Goal: Find specific page/section: Find specific page/section

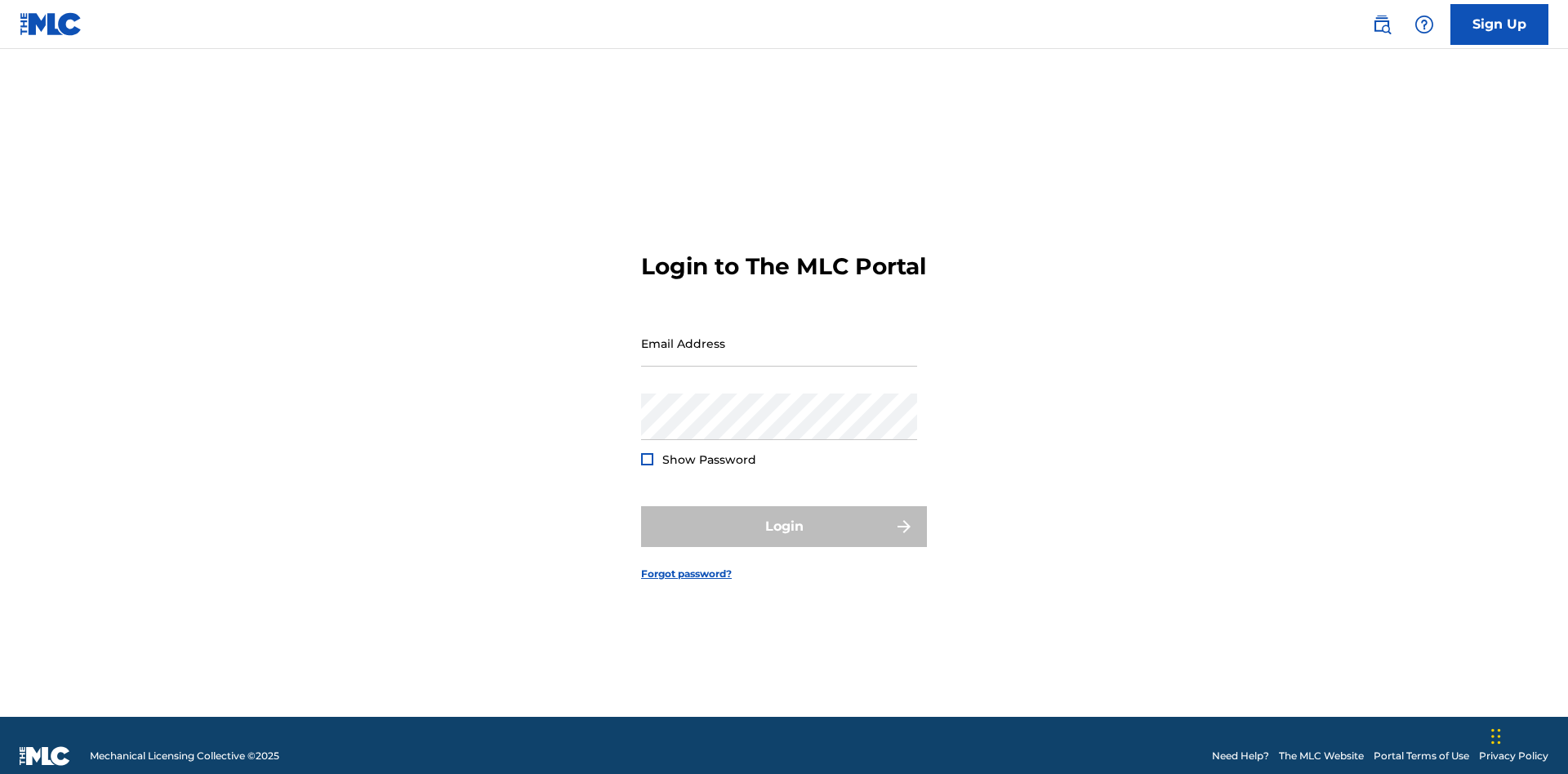
scroll to position [21, 0]
click at [779, 335] on input "Email Address" at bounding box center [779, 343] width 276 height 47
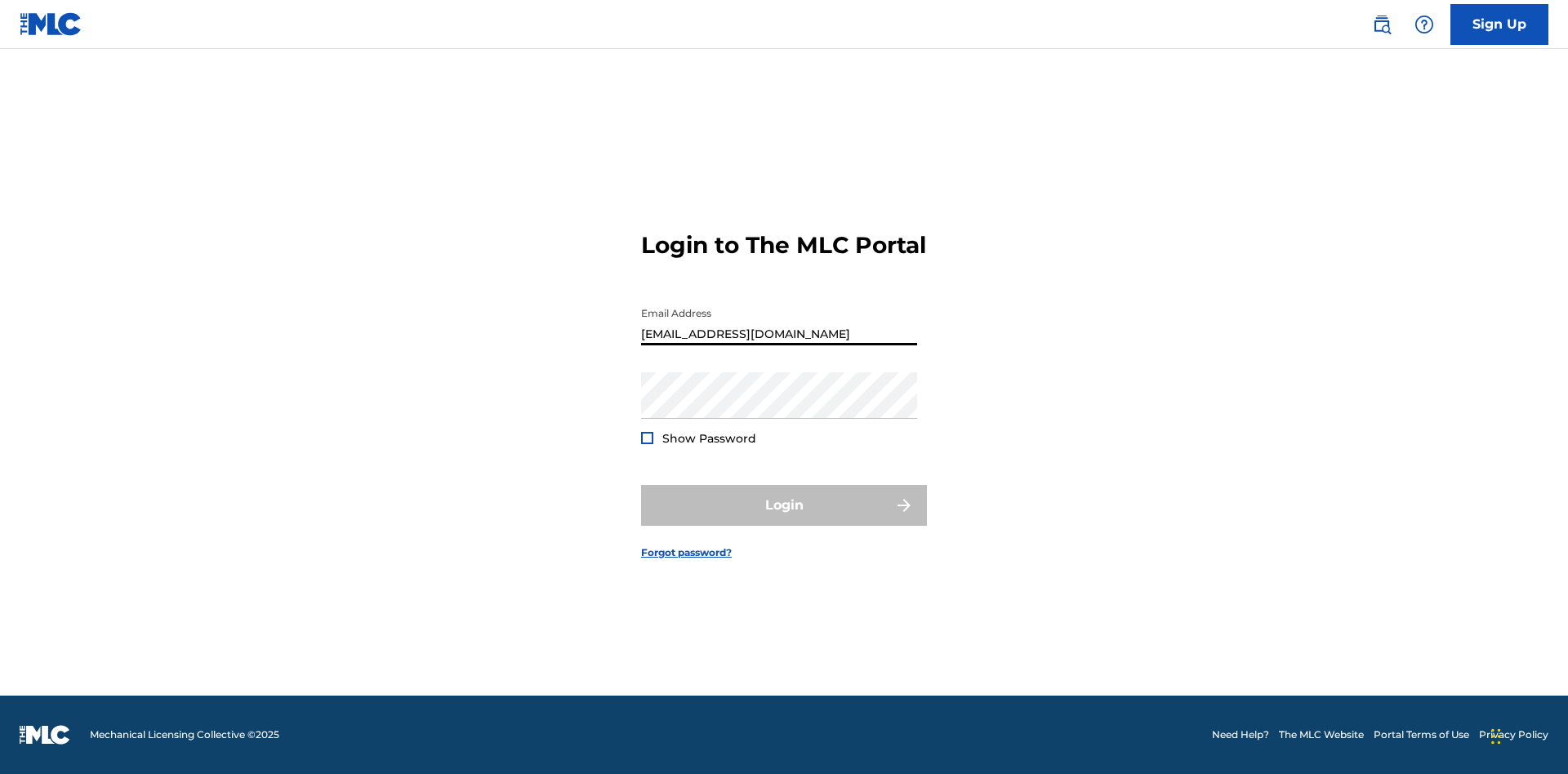
type input "XenaSongwriter@gmail.com"
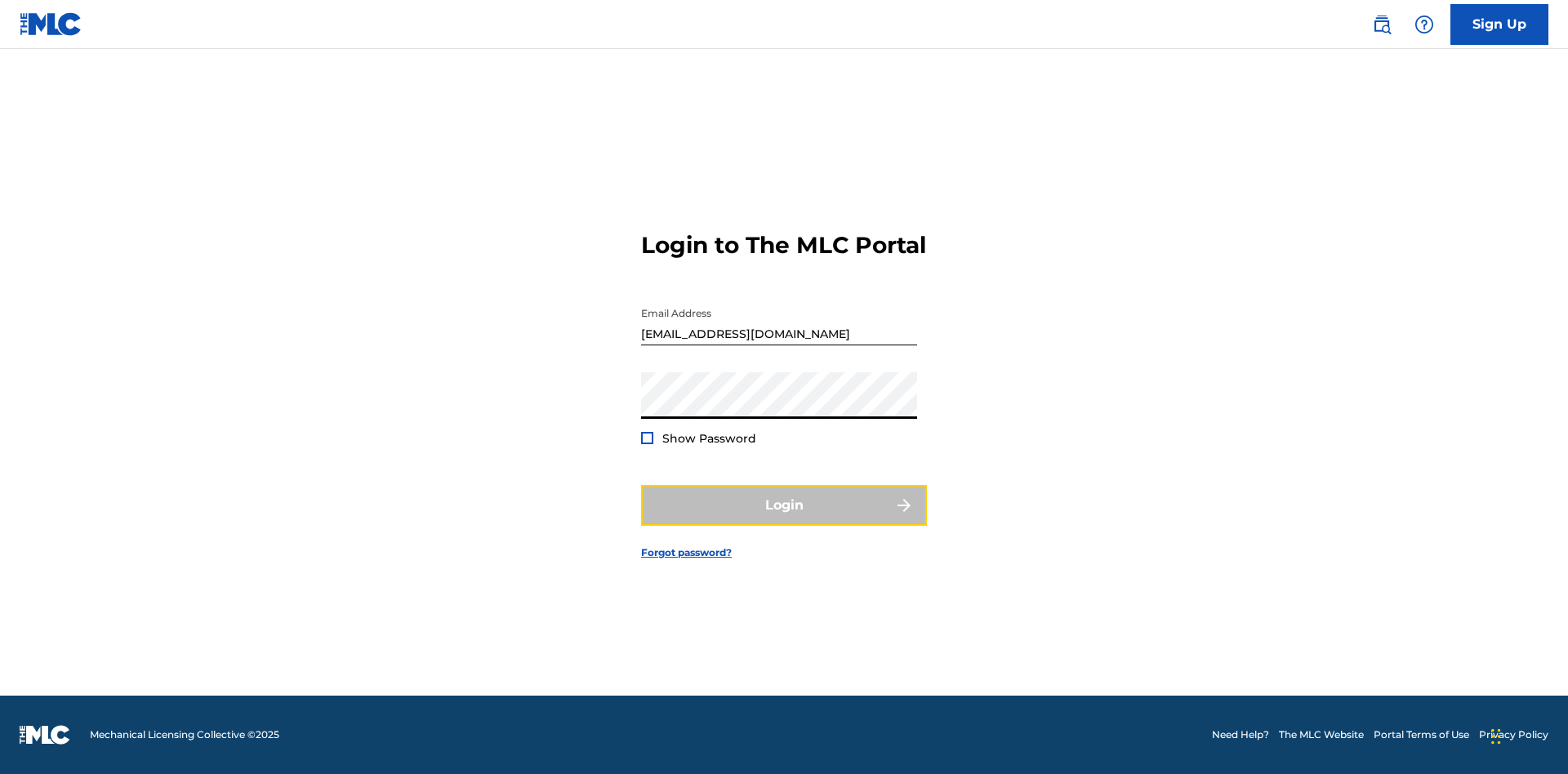
click at [784, 519] on button "Login" at bounding box center [784, 505] width 286 height 41
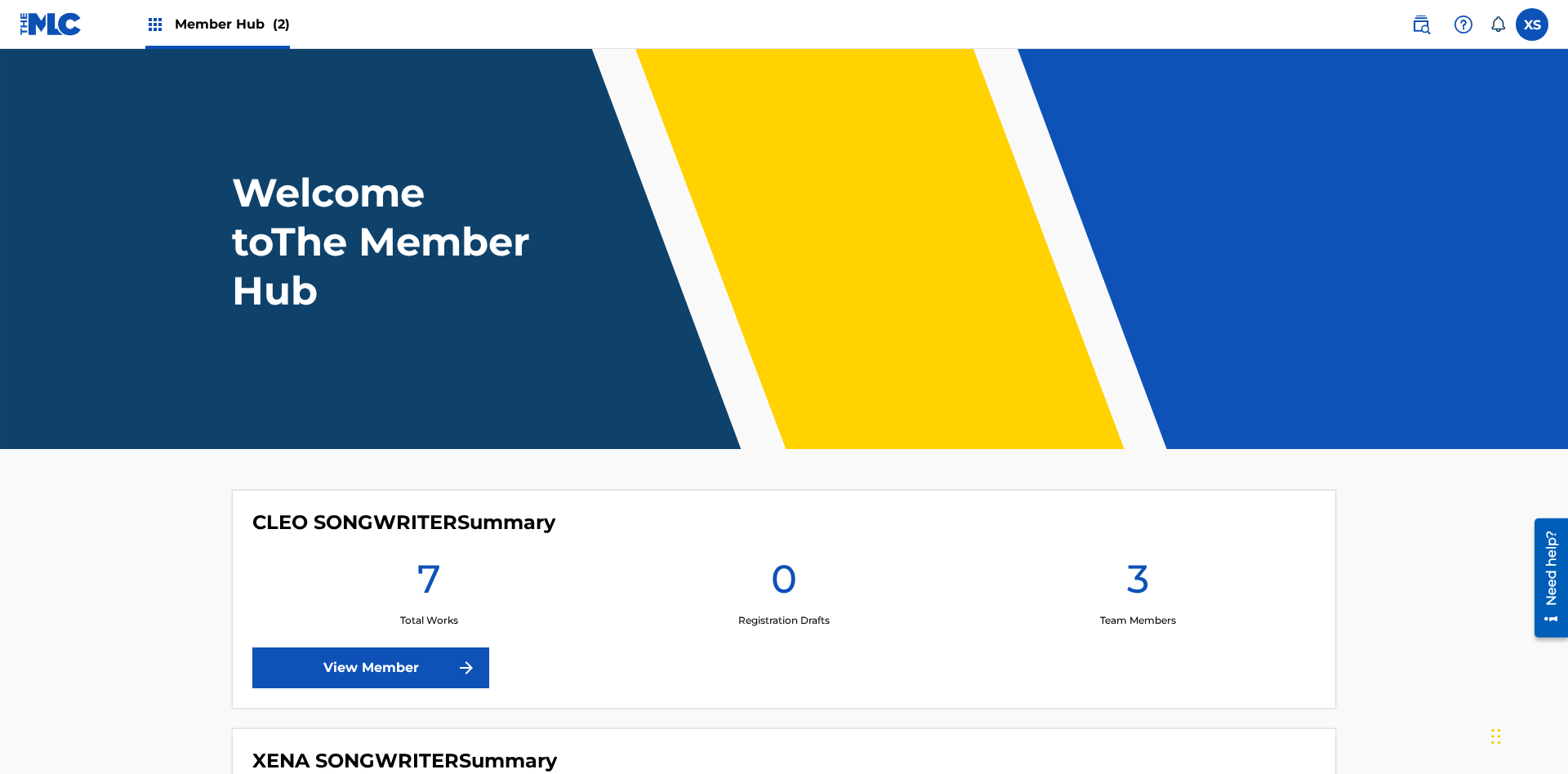
click at [231, 24] on span "Member Hub (2)" at bounding box center [232, 24] width 115 height 19
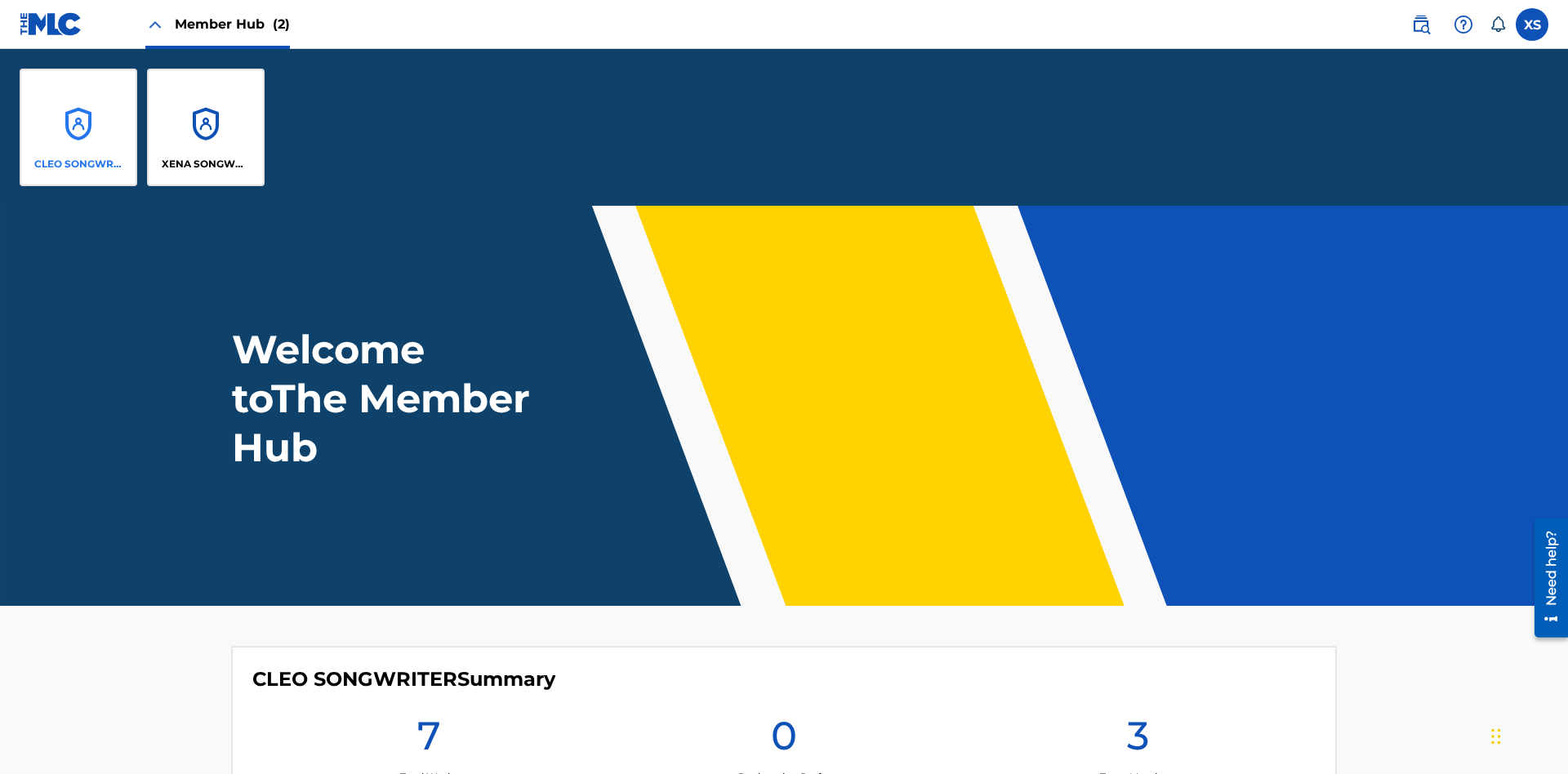
click at [79, 164] on p "CLEO SONGWRITER" at bounding box center [79, 164] width 89 height 14
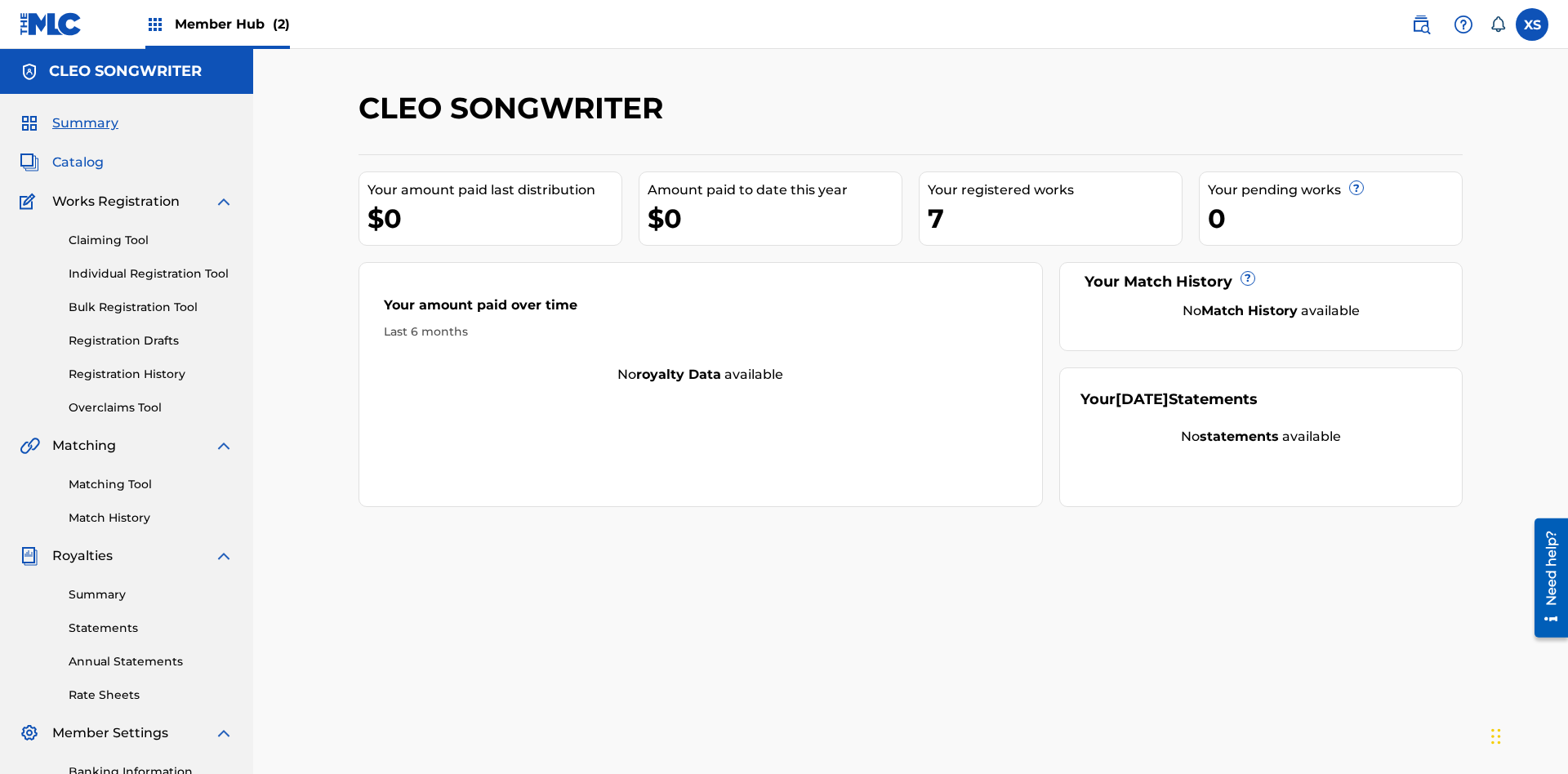
click at [78, 152] on span "Catalog" at bounding box center [79, 162] width 52 height 19
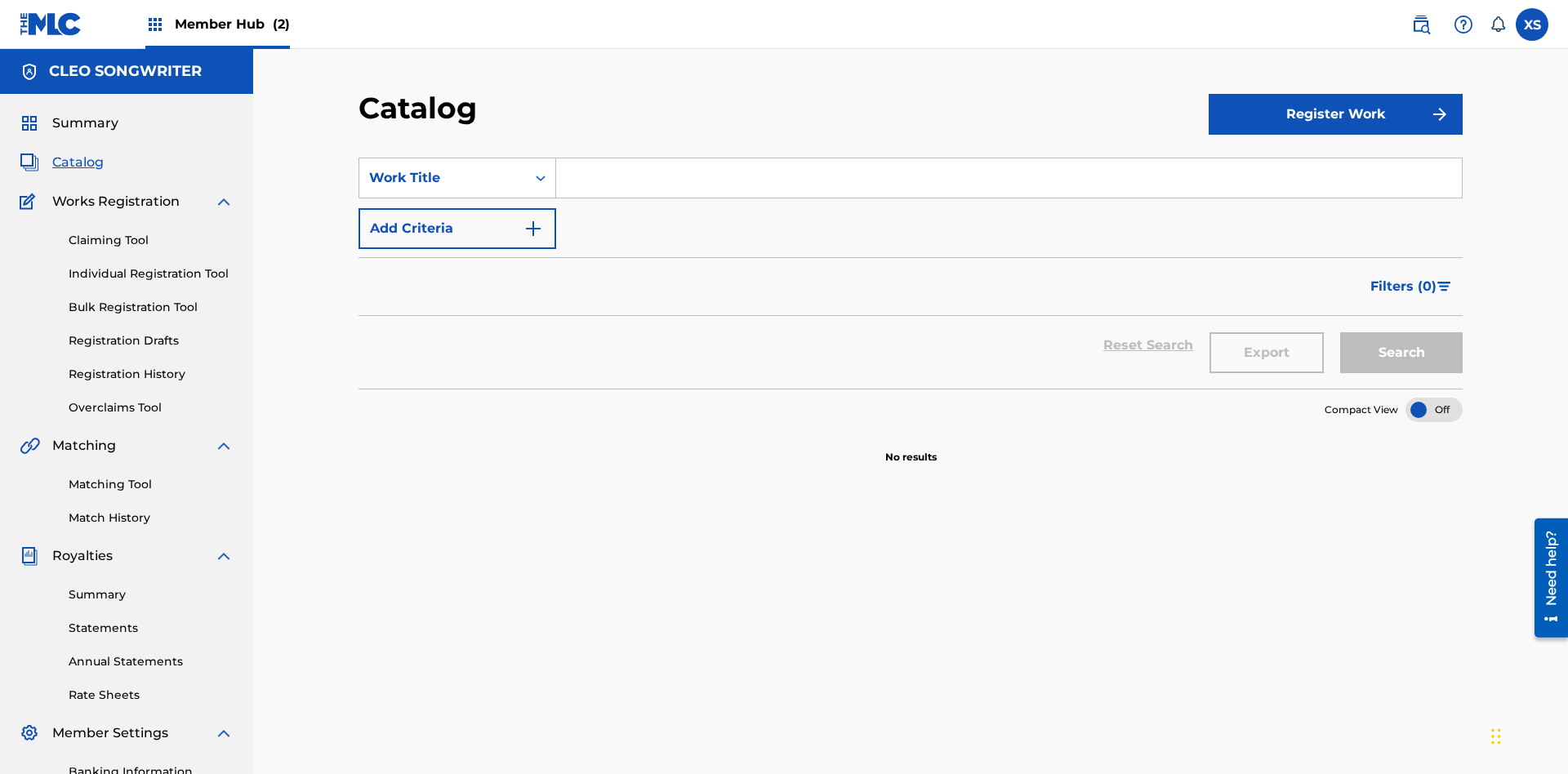
scroll to position [64, 0]
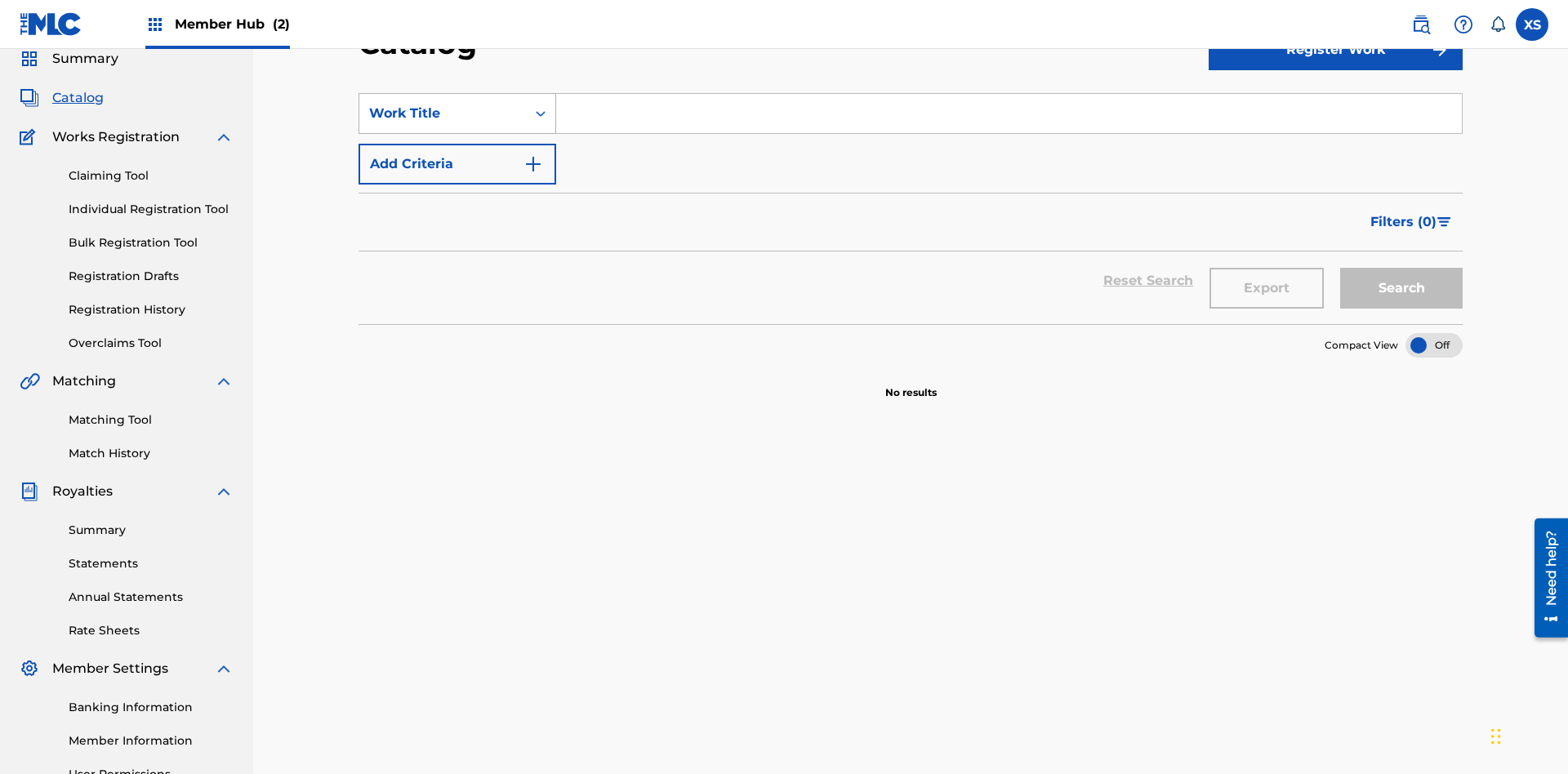
click at [443, 113] on div "Work Title" at bounding box center [442, 113] width 147 height 19
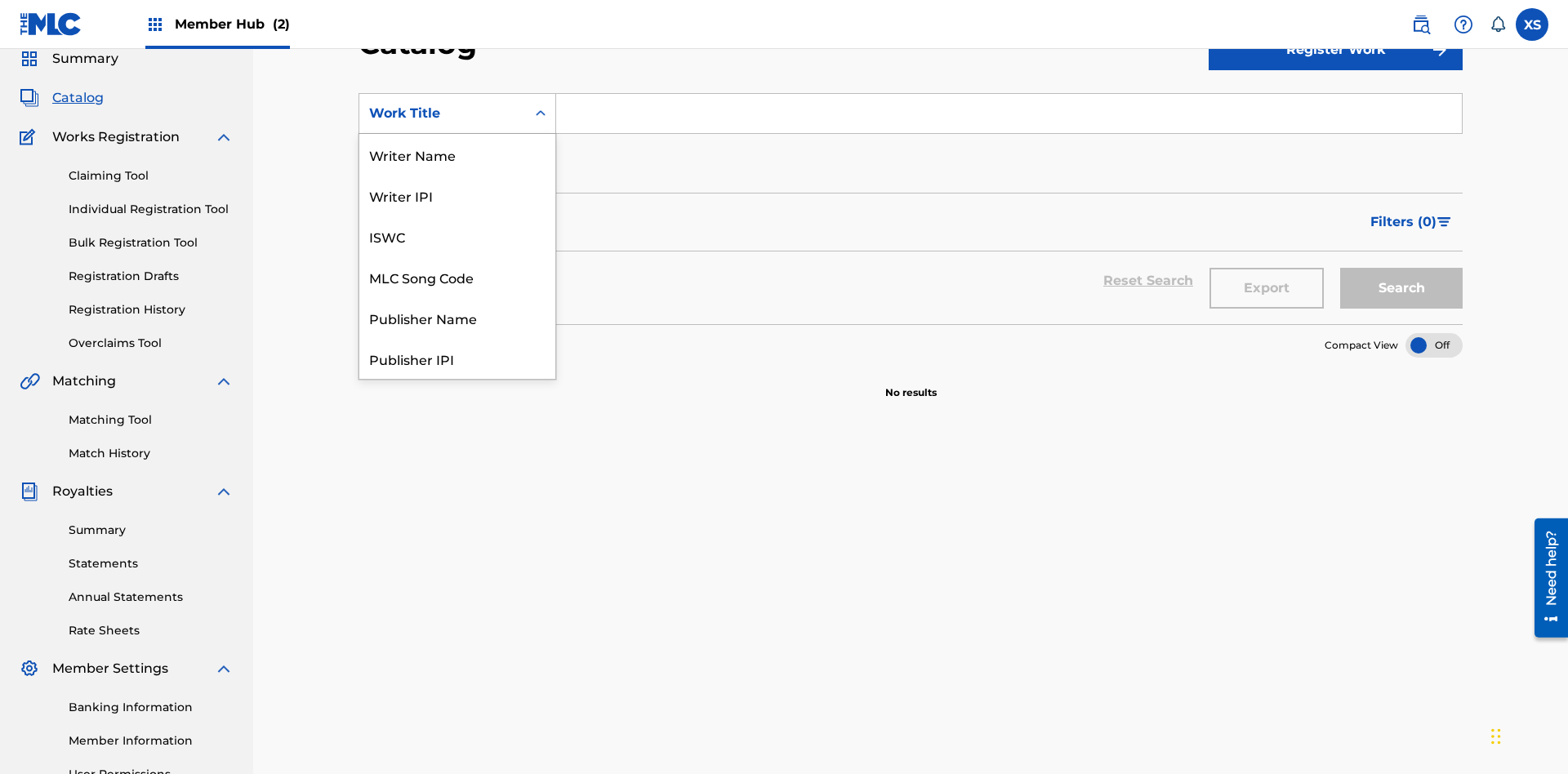
scroll to position [245, 0]
click at [457, 358] on div "Work Title" at bounding box center [457, 358] width 196 height 41
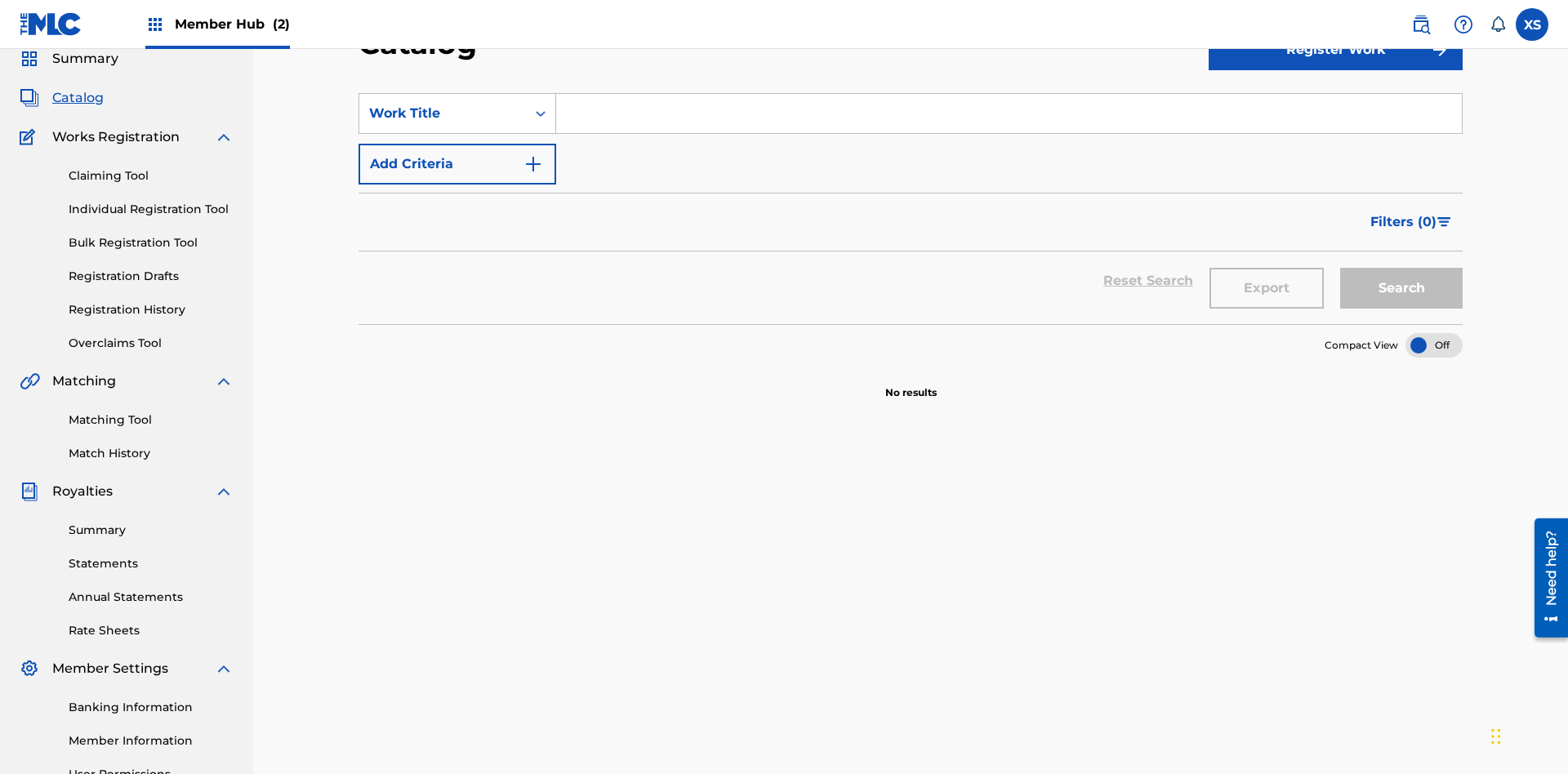
click at [1009, 118] on input "Search Form" at bounding box center [1008, 113] width 906 height 39
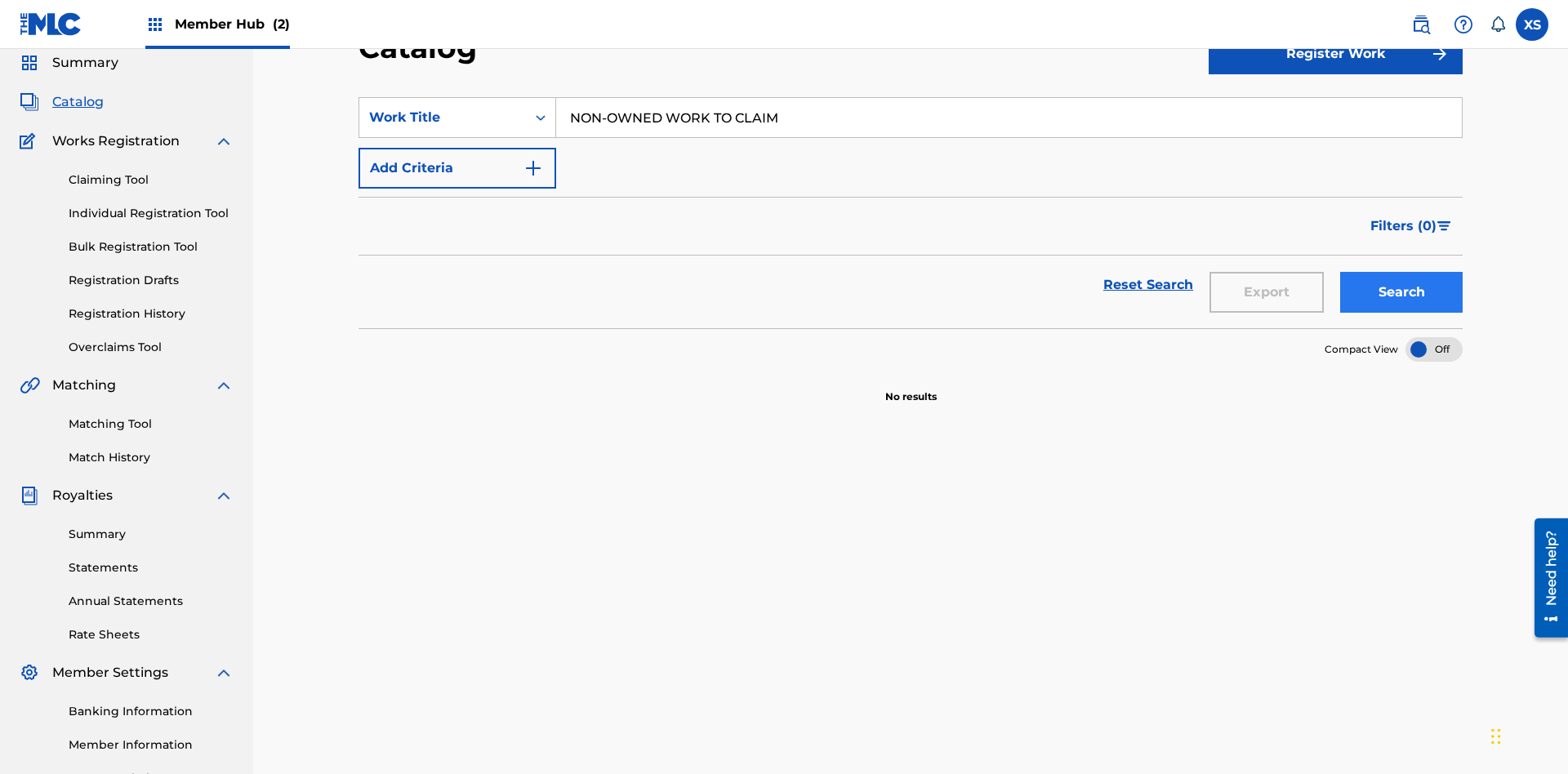
type input "NON-OWNED WORK TO CLAIM"
click at [1401, 272] on button "Search" at bounding box center [1402, 292] width 123 height 41
